Goal: Entertainment & Leisure: Consume media (video, audio)

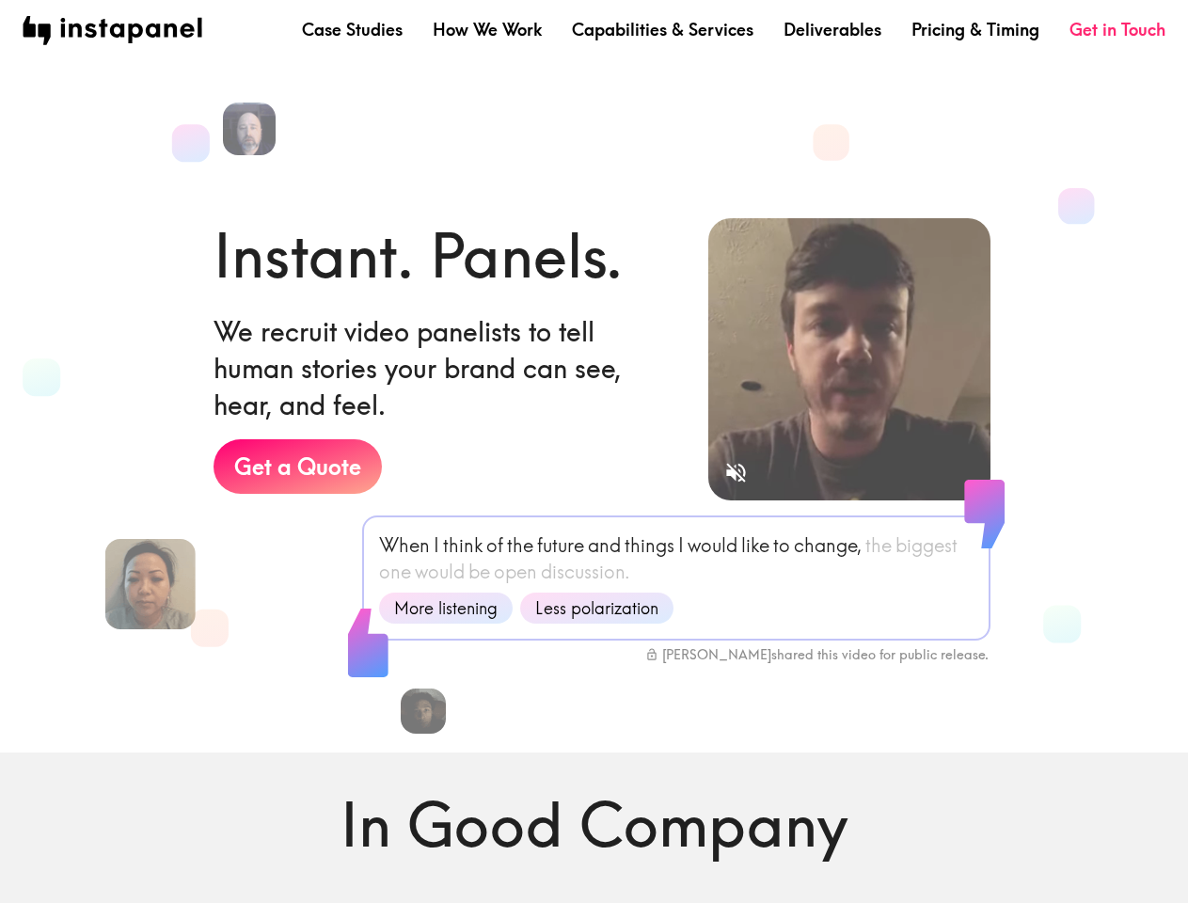
click at [594, 452] on div "Instant. Panels. We recruit video panelists to tell human stories your brand ca…" at bounding box center [446, 406] width 465 height 385
click at [252, 129] on img at bounding box center [249, 129] width 58 height 58
click at [150, 584] on img at bounding box center [151, 584] width 100 height 100
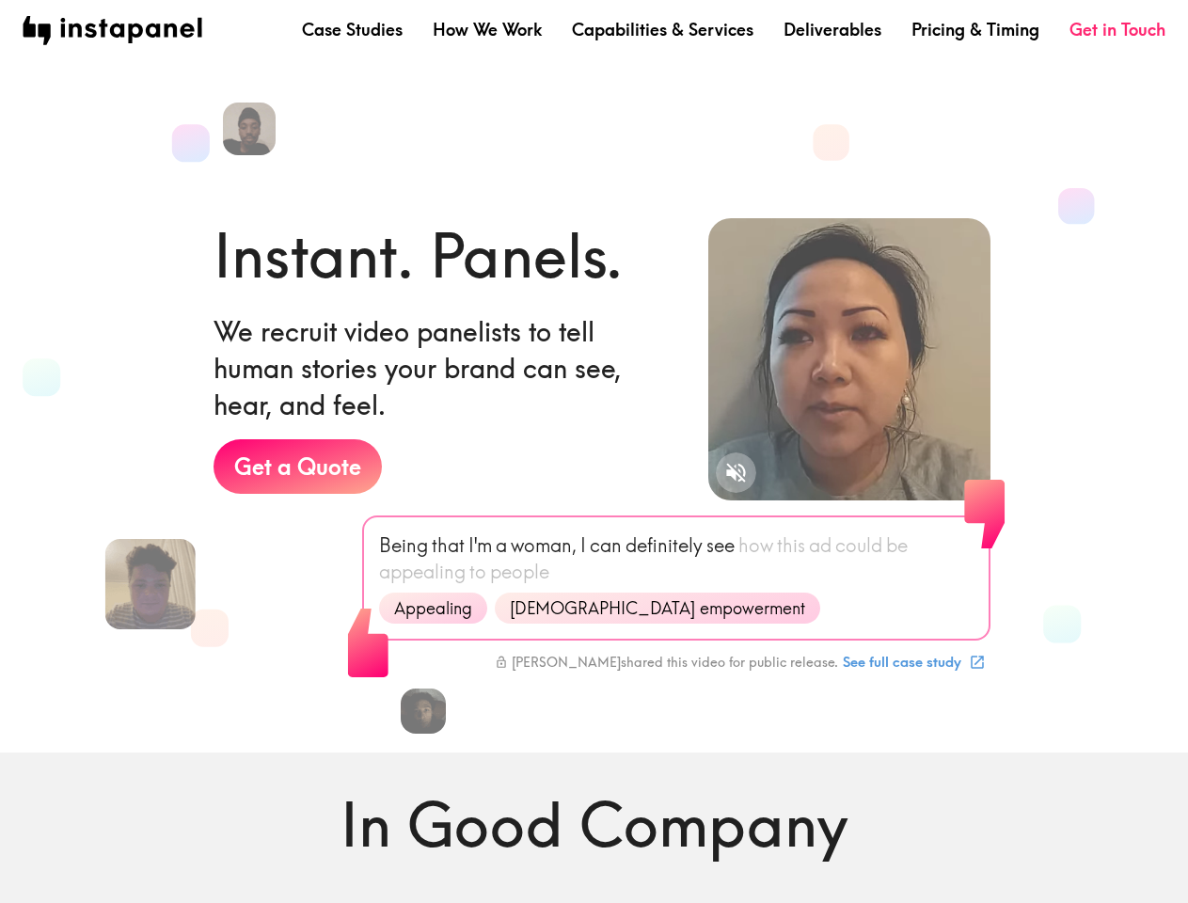
click at [736, 472] on icon "Sound is off" at bounding box center [736, 473] width 20 height 20
click at [849, 359] on video at bounding box center [849, 359] width 282 height 282
click at [423, 711] on img at bounding box center [424, 712] width 50 height 50
